Goal: Information Seeking & Learning: Learn about a topic

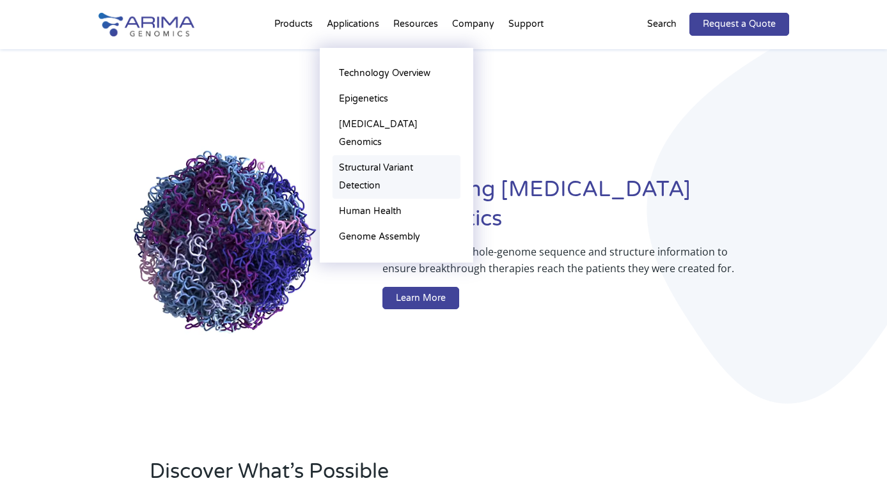
click at [367, 155] on link "Structural Variant Detection" at bounding box center [396, 176] width 128 height 43
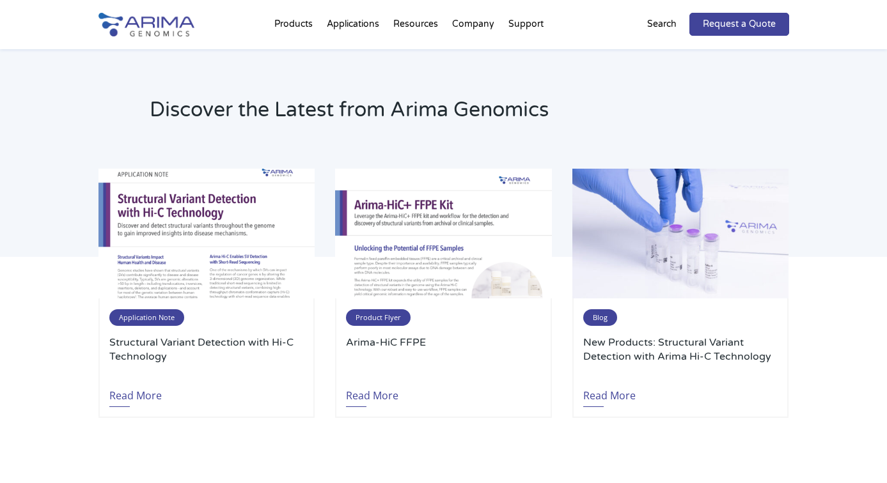
scroll to position [2793, 0]
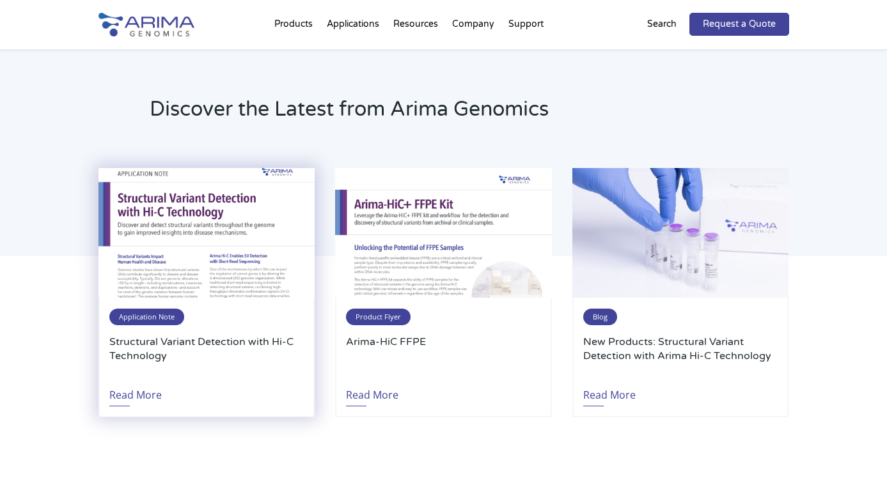
click at [232, 273] on img at bounding box center [206, 233] width 216 height 130
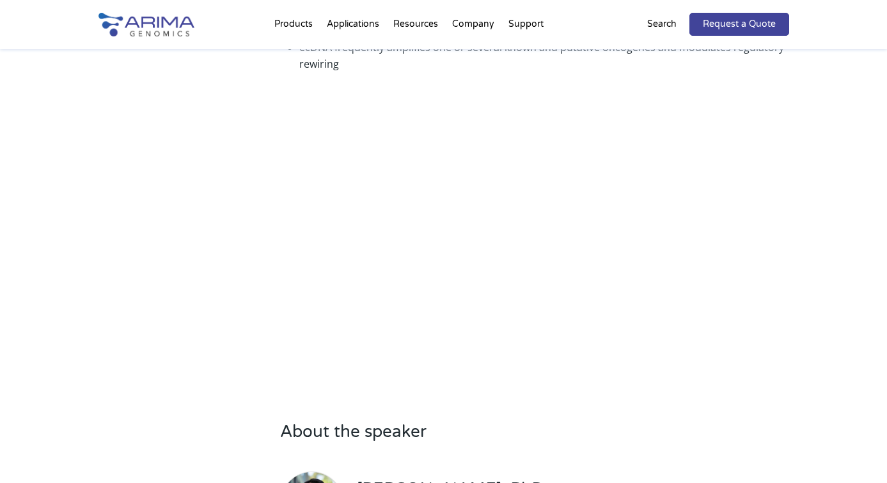
scroll to position [437, 0]
click at [358, 434] on h3 "About the speaker" at bounding box center [534, 436] width 508 height 30
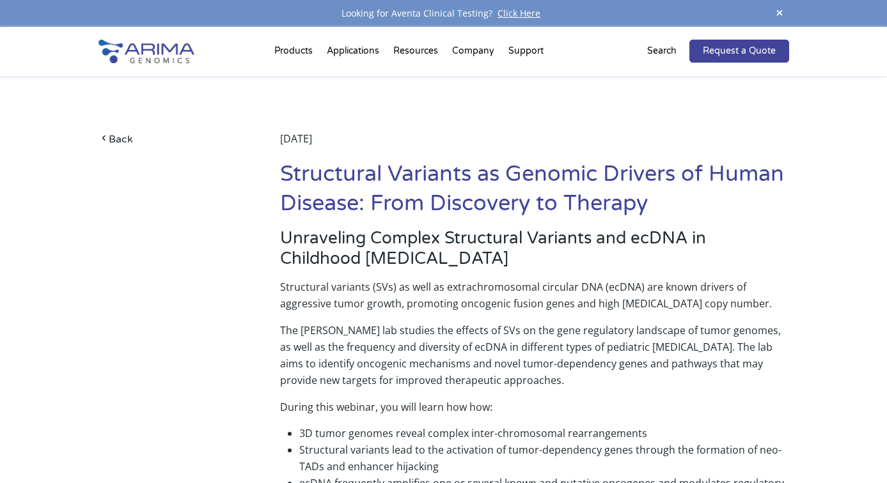
scroll to position [0, 0]
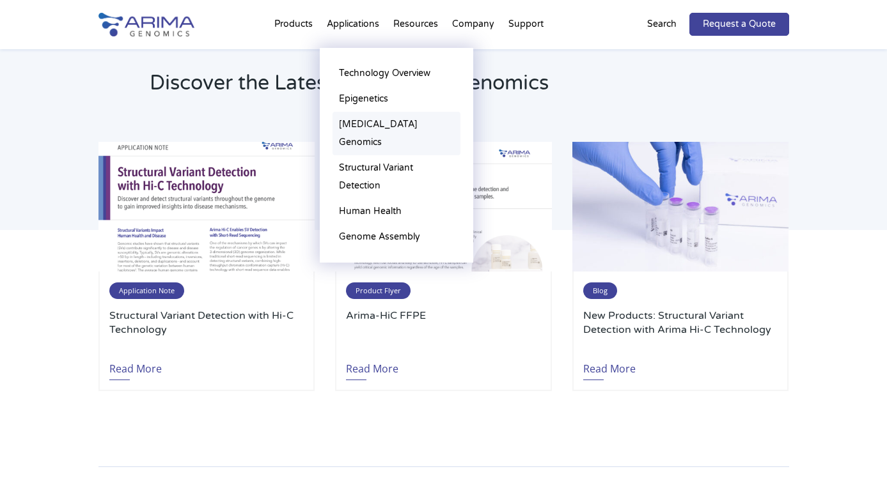
click at [364, 122] on link "[MEDICAL_DATA] Genomics" at bounding box center [396, 133] width 128 height 43
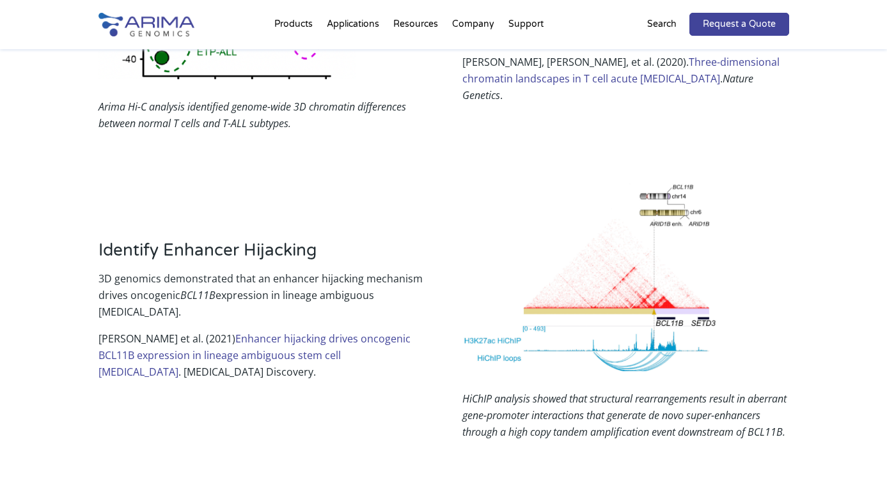
click at [308, 270] on p "3D genomics demonstrated that an enhancer hijacking mechanism drives oncogenic …" at bounding box center [261, 300] width 326 height 60
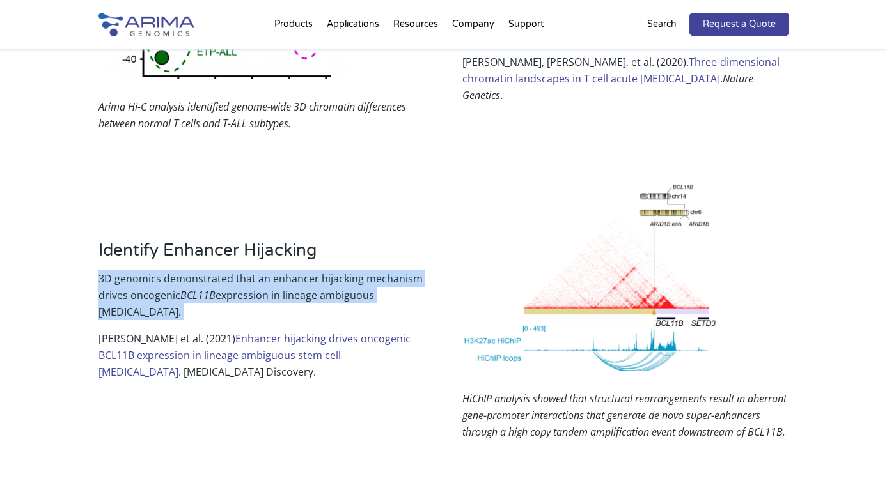
click at [308, 332] on link "Enhancer hijacking drives oncogenic BCL11B expression in lineage ambiguous stem…" at bounding box center [254, 355] width 312 height 47
click at [531, 392] on em "HiChIP analysis showed that structural rearrangements result in aberrant gene-p…" at bounding box center [624, 415] width 324 height 47
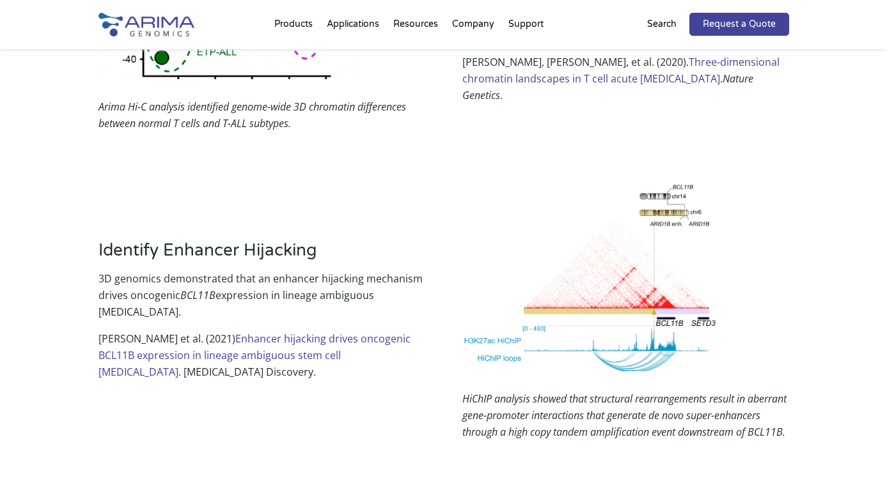
click at [531, 392] on em "HiChIP analysis showed that structural rearrangements result in aberrant gene-p…" at bounding box center [624, 415] width 324 height 47
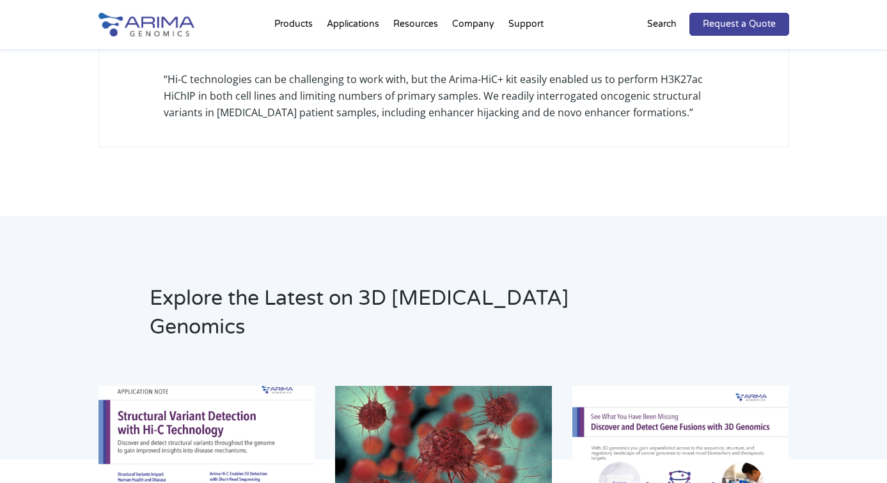
scroll to position [3586, 0]
